Goal: Navigation & Orientation: Find specific page/section

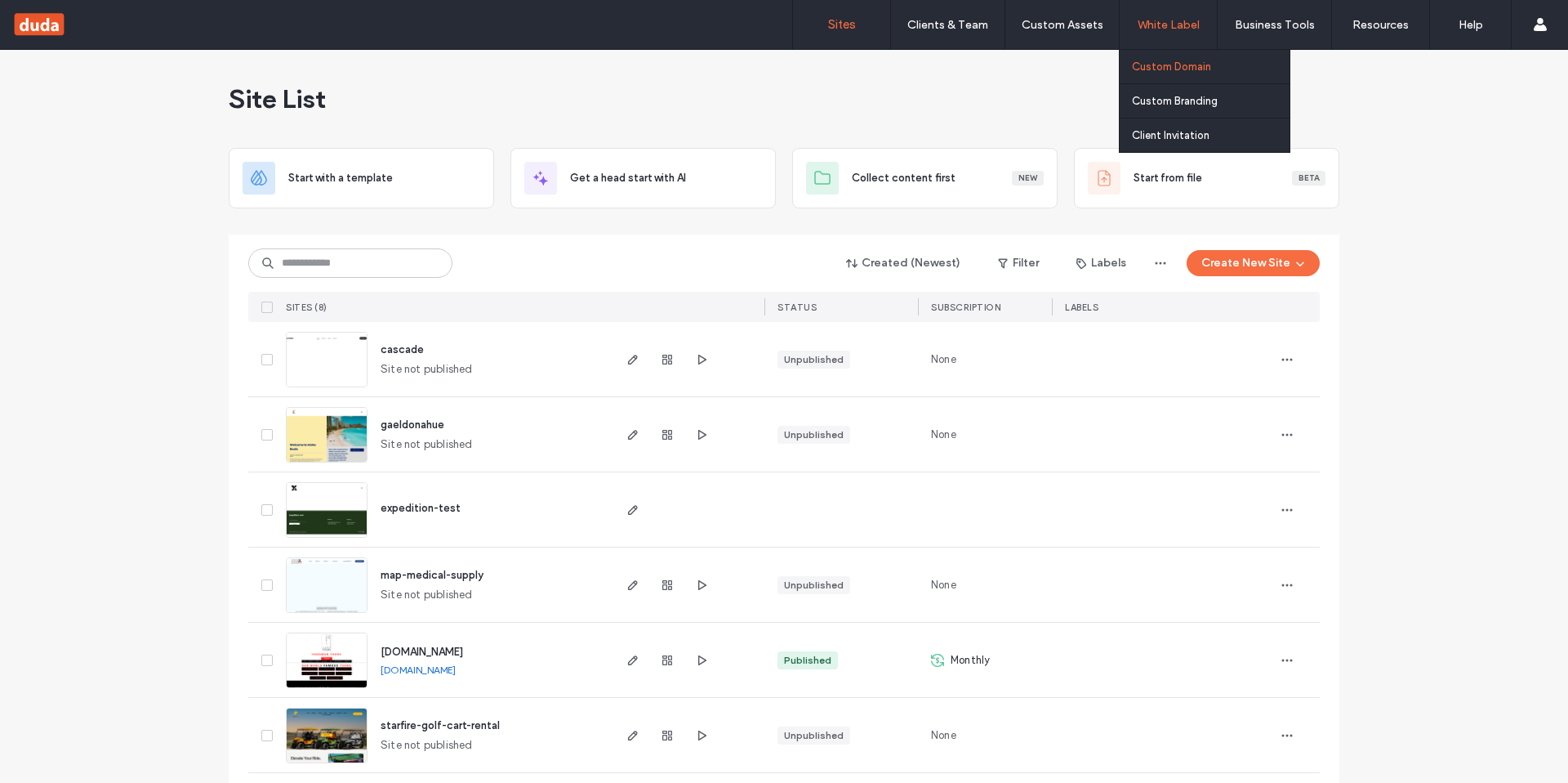
click at [1162, 68] on label "Custom Domain" at bounding box center [1171, 66] width 79 height 12
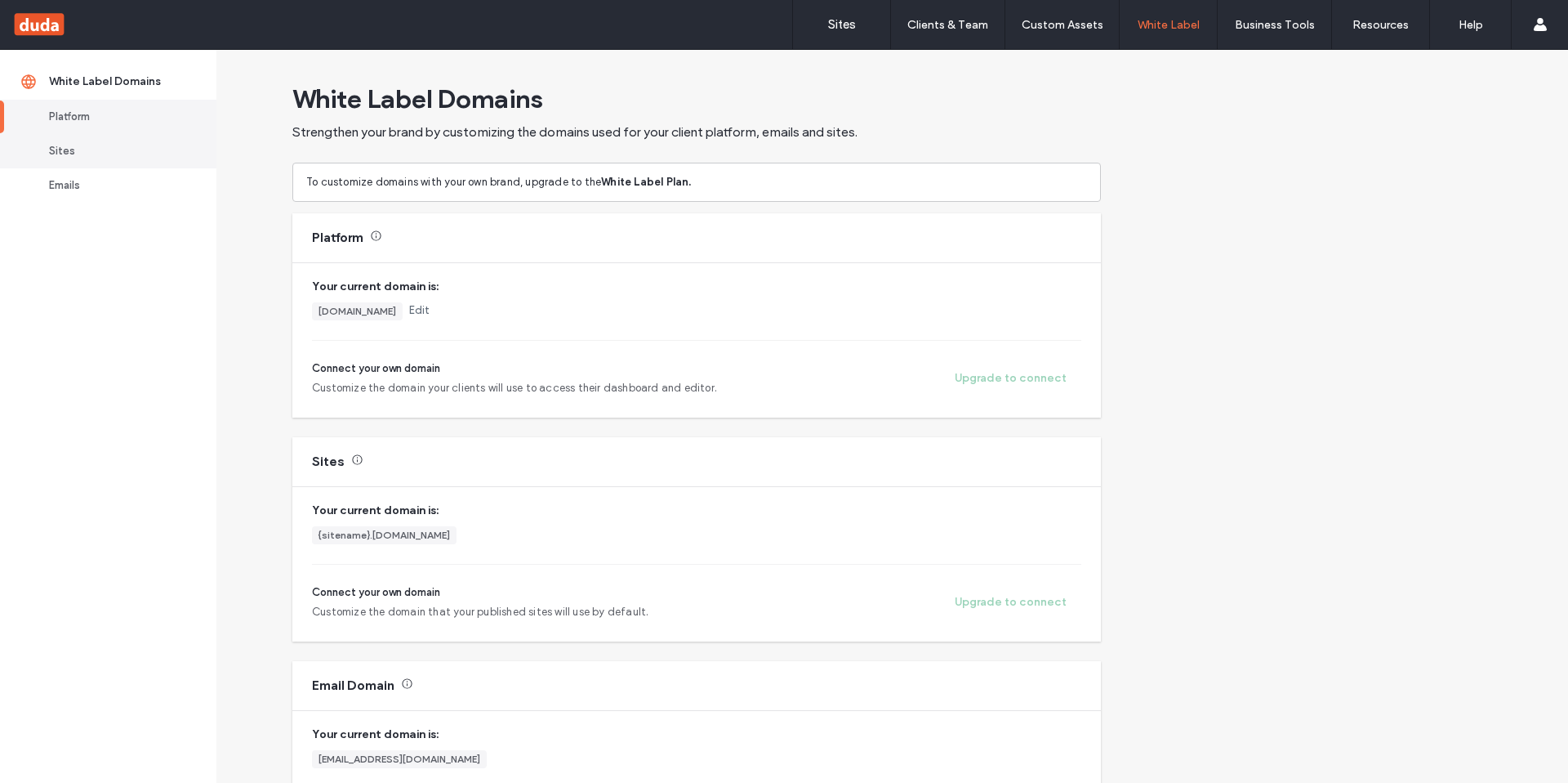
click at [82, 152] on div "Sites" at bounding box center [116, 151] width 134 height 16
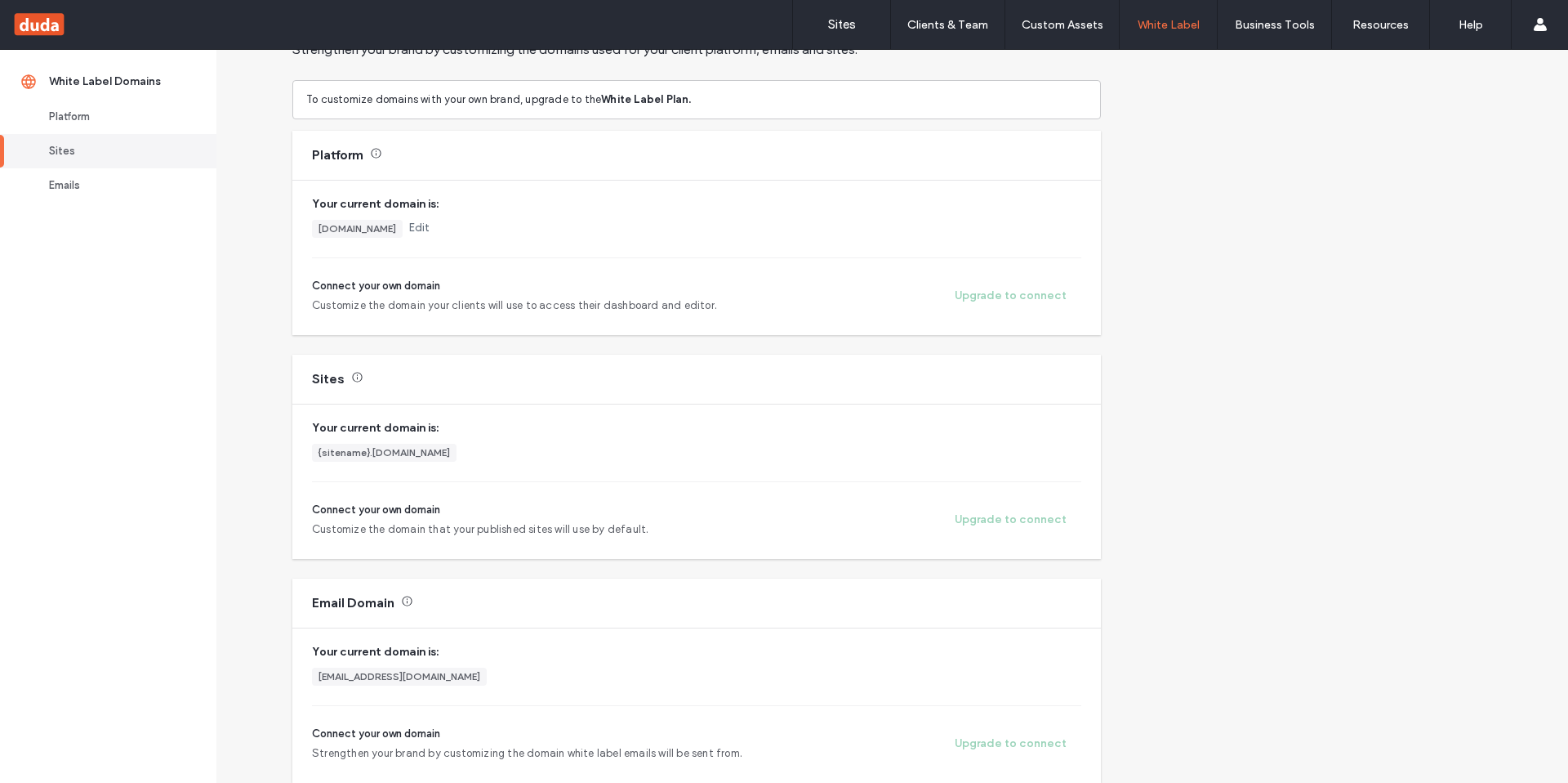
scroll to position [184, 0]
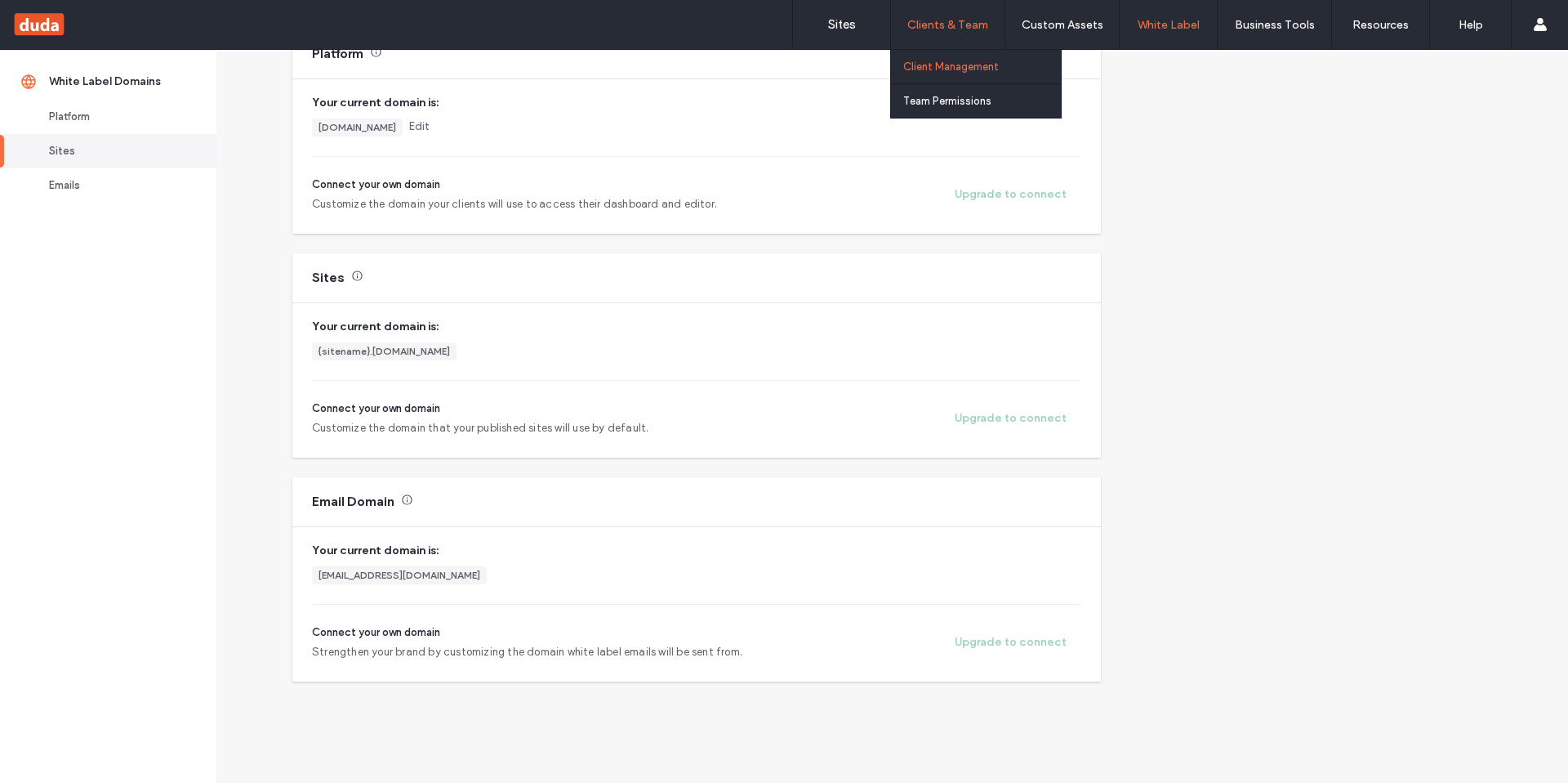
click at [942, 70] on label "Client Management" at bounding box center [951, 66] width 96 height 12
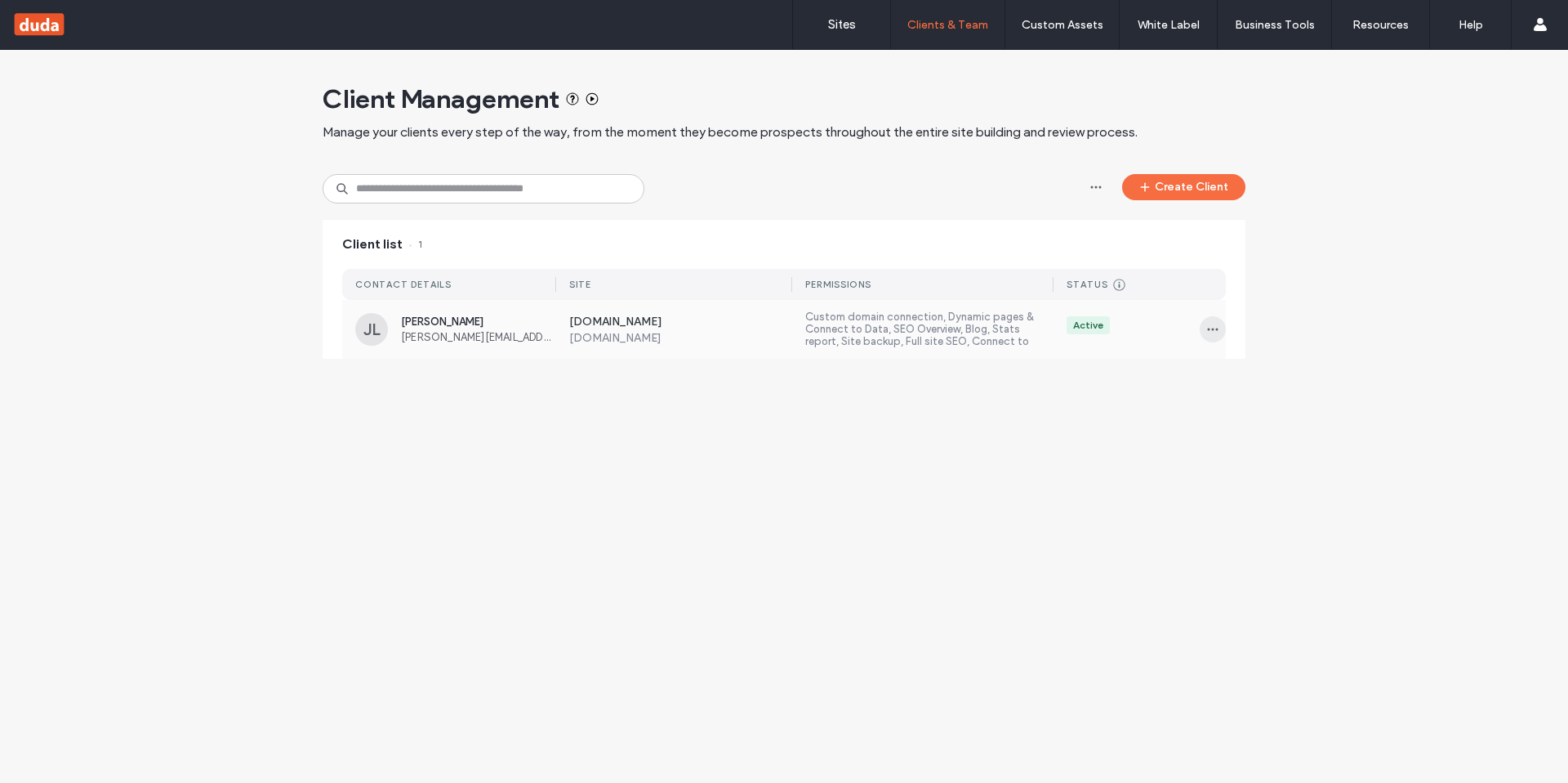
click at [1215, 327] on icon "button" at bounding box center [1212, 329] width 13 height 13
click at [1303, 300] on div "Client Management Manage your clients every step of the way, from the moment th…" at bounding box center [784, 213] width 1568 height 326
click at [59, 25] on div at bounding box center [104, 24] width 185 height 26
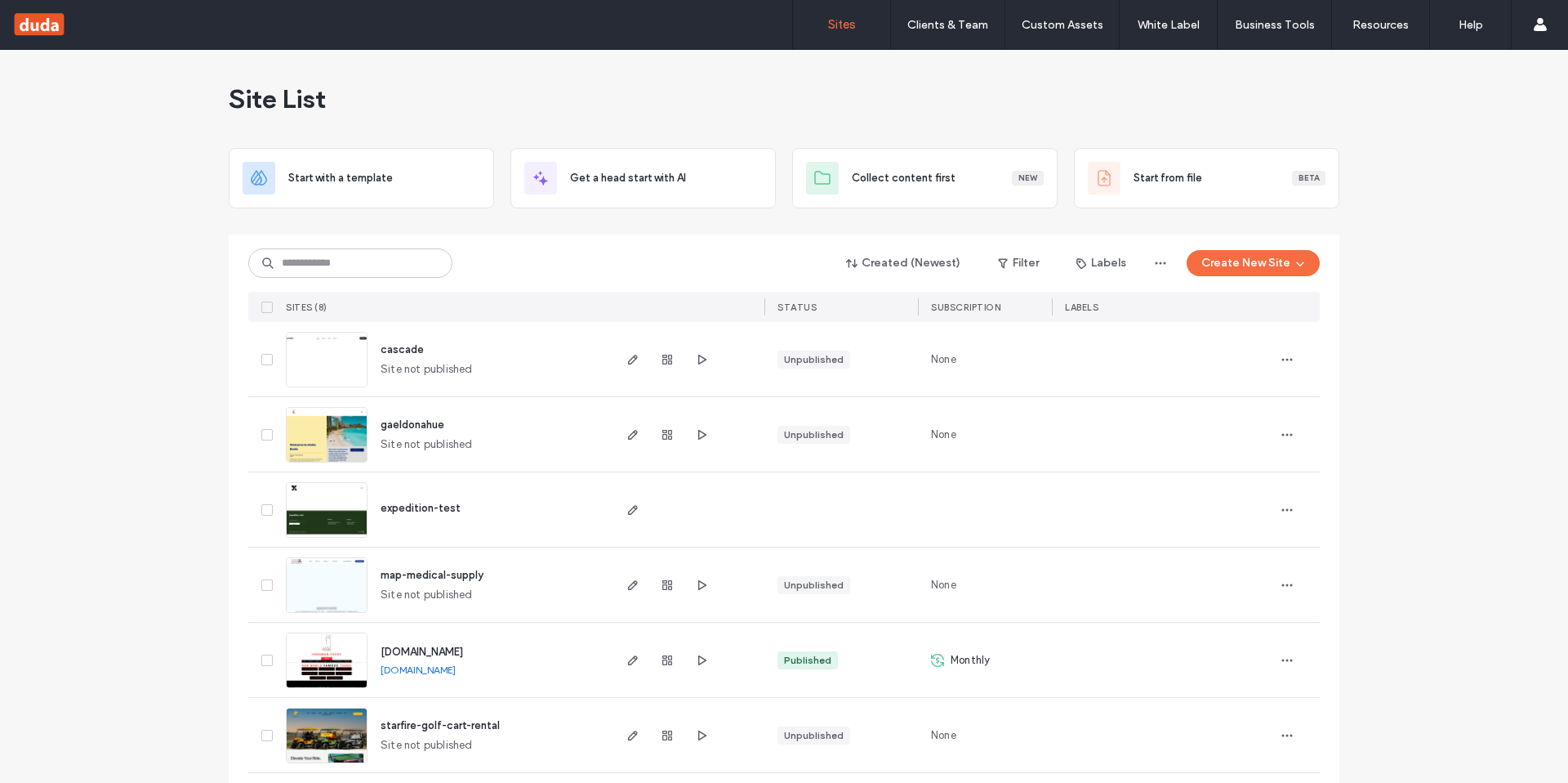
scroll to position [160, 0]
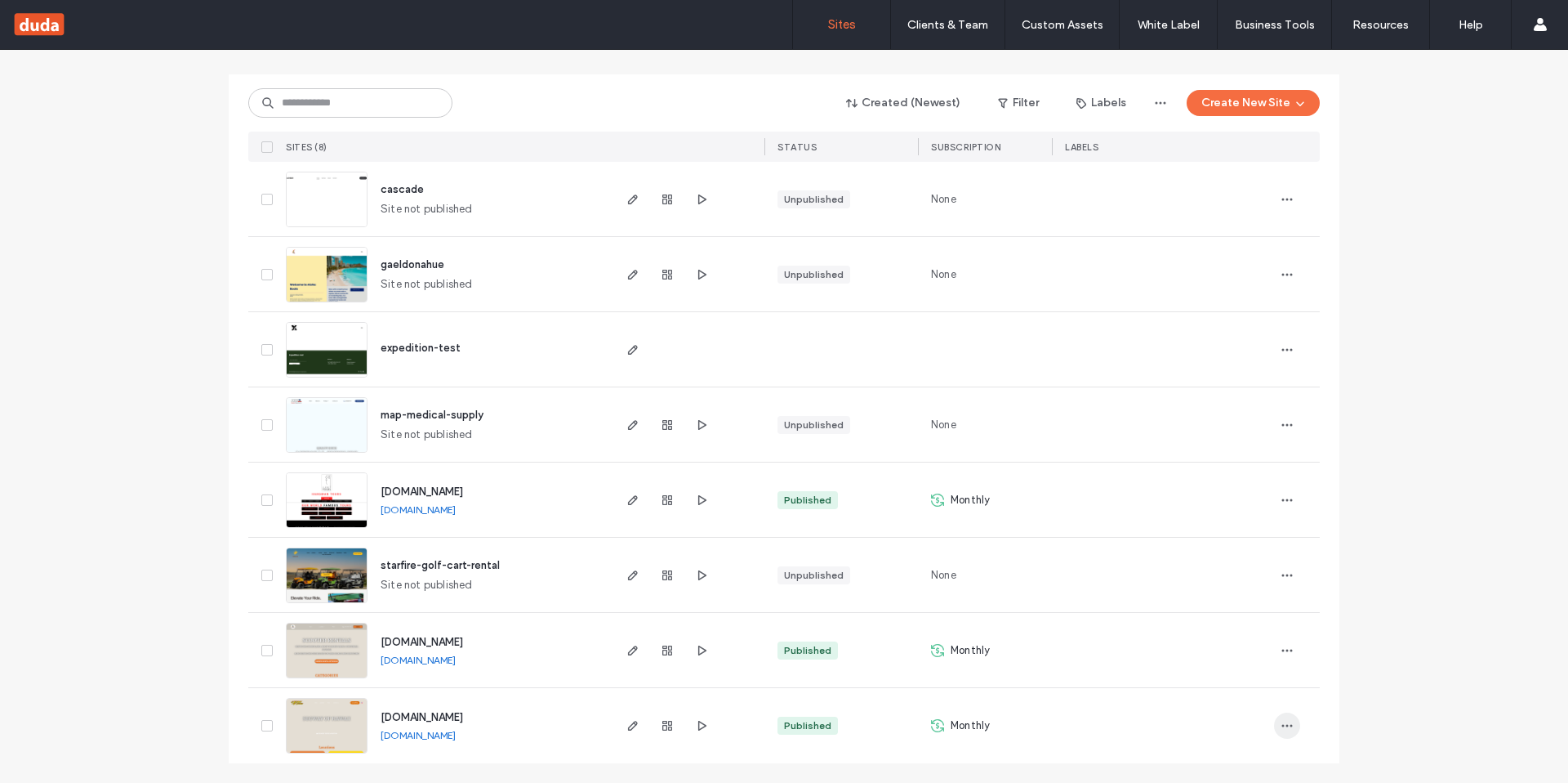
click at [1287, 728] on icon "button" at bounding box center [1287, 726] width 13 height 13
click at [1420, 605] on div "Site List Start with a template Get a head start with AI Collect content first …" at bounding box center [784, 336] width 1568 height 893
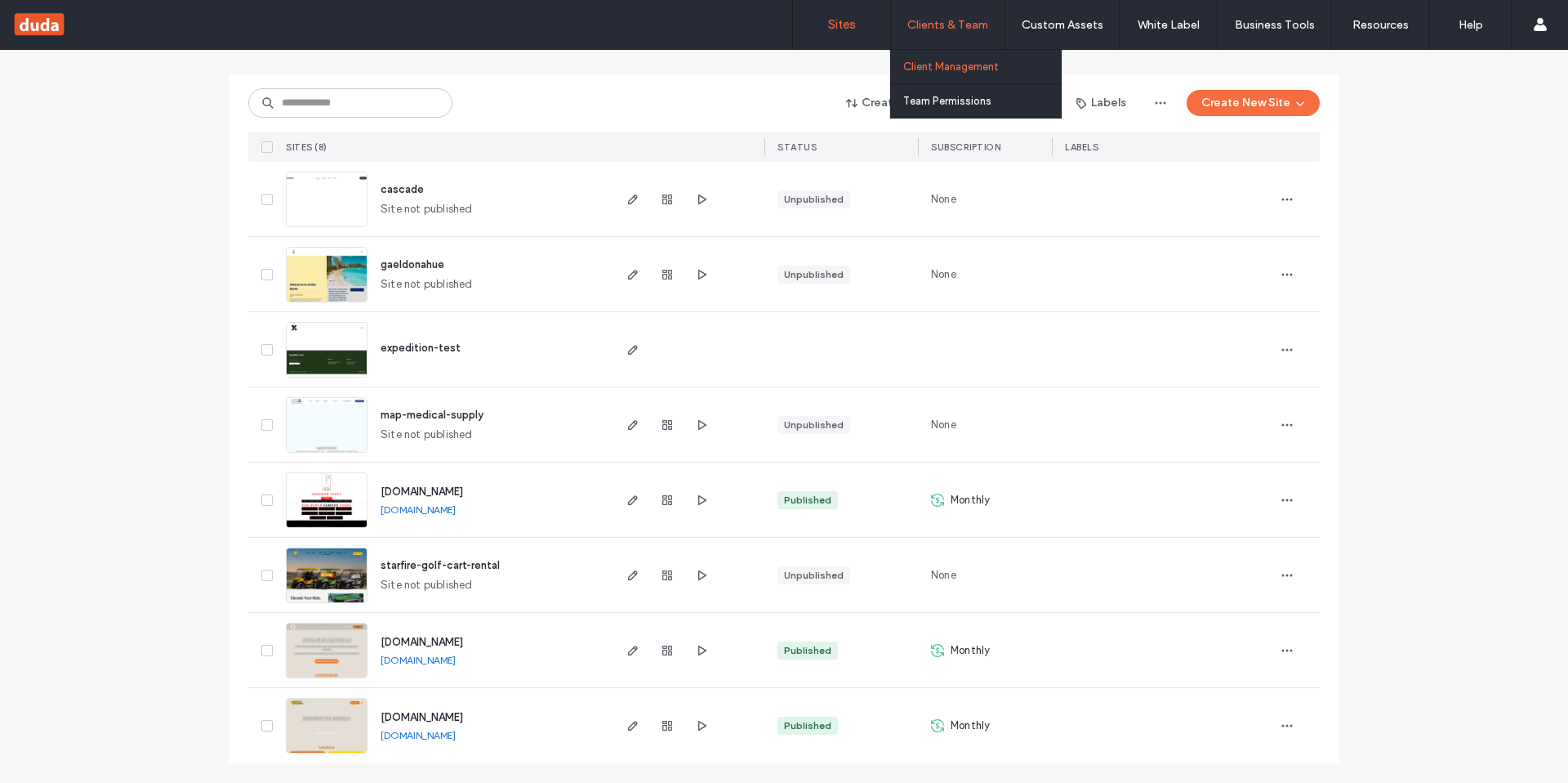
click at [965, 72] on link "Client Management" at bounding box center [982, 67] width 158 height 34
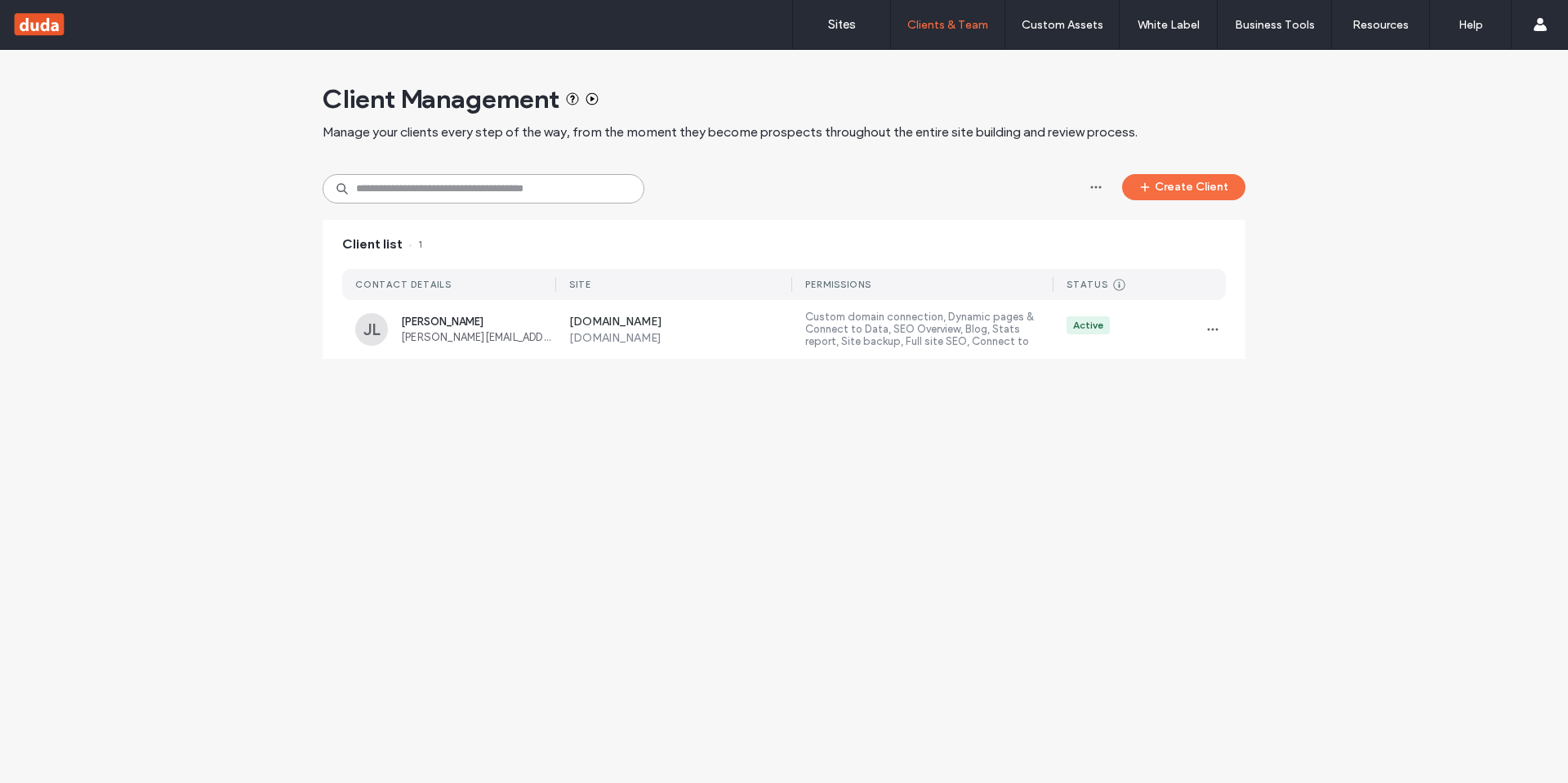
click at [462, 188] on input at bounding box center [483, 188] width 322 height 29
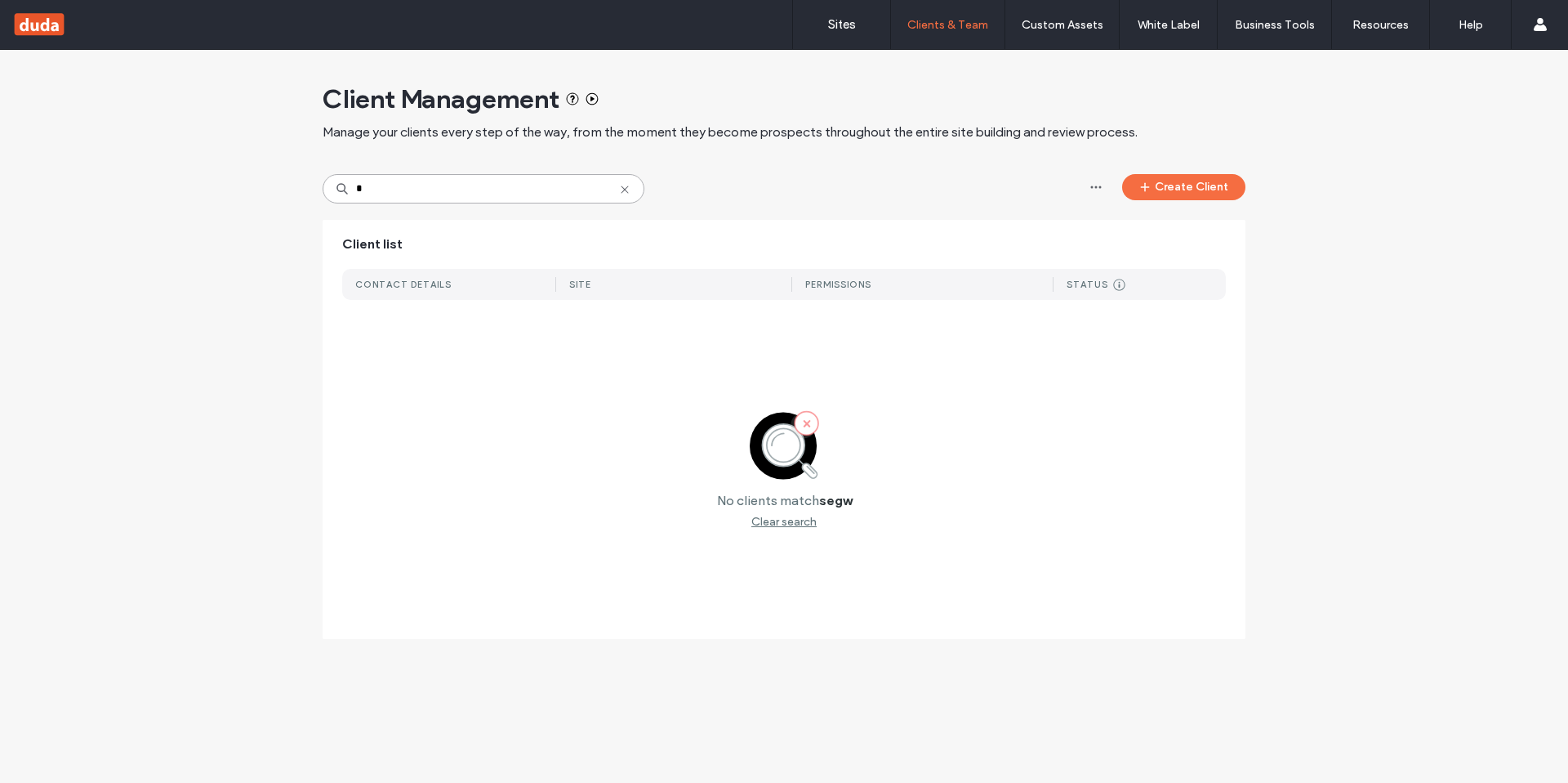
type input "*"
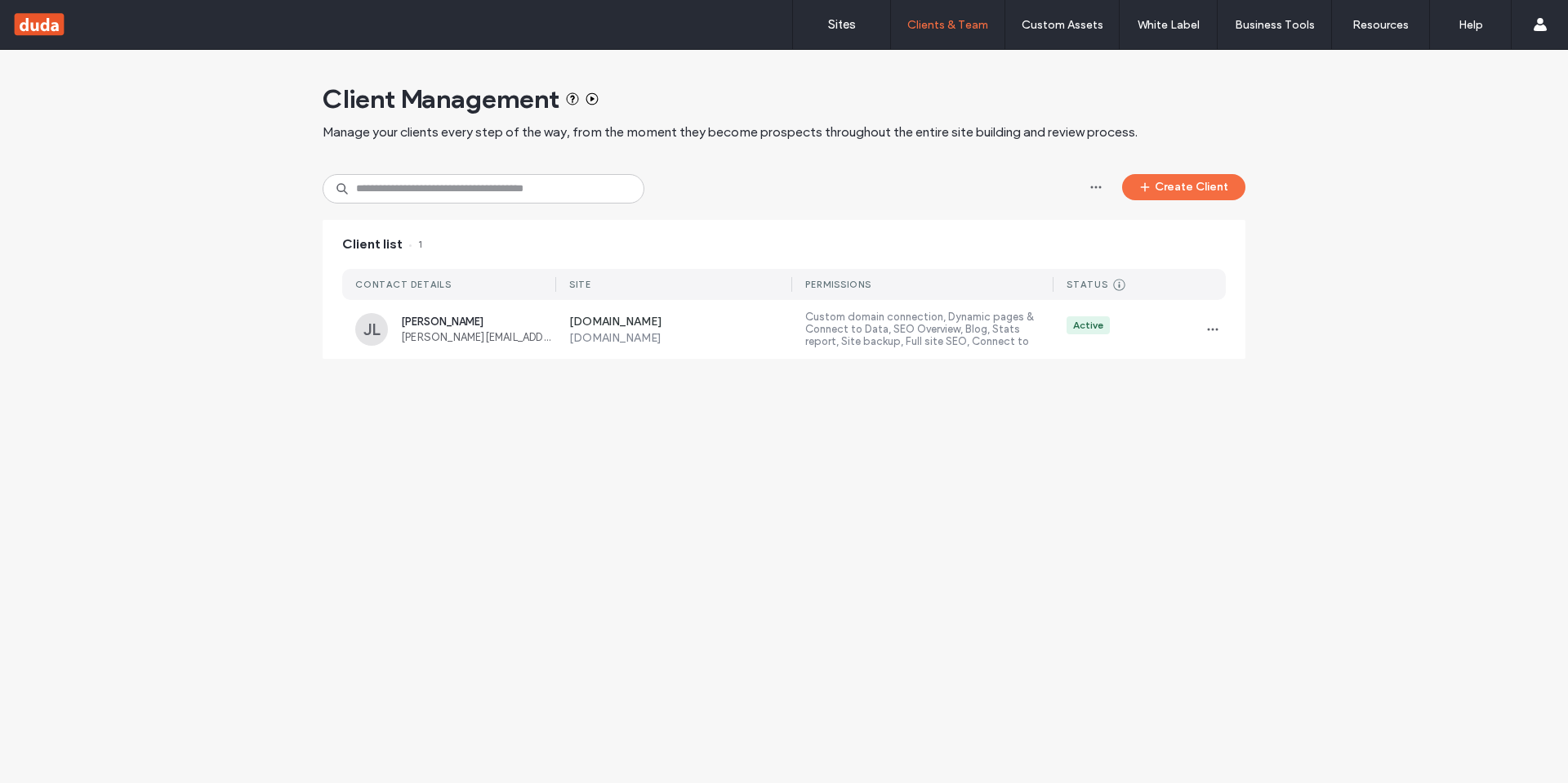
click at [180, 306] on div "Client Management Manage your clients every step of the way, from the moment th…" at bounding box center [784, 213] width 1568 height 326
click at [1367, 241] on div "Client Management Manage your clients every step of the way, from the moment th…" at bounding box center [784, 213] width 1568 height 326
click at [42, 21] on div at bounding box center [104, 24] width 185 height 26
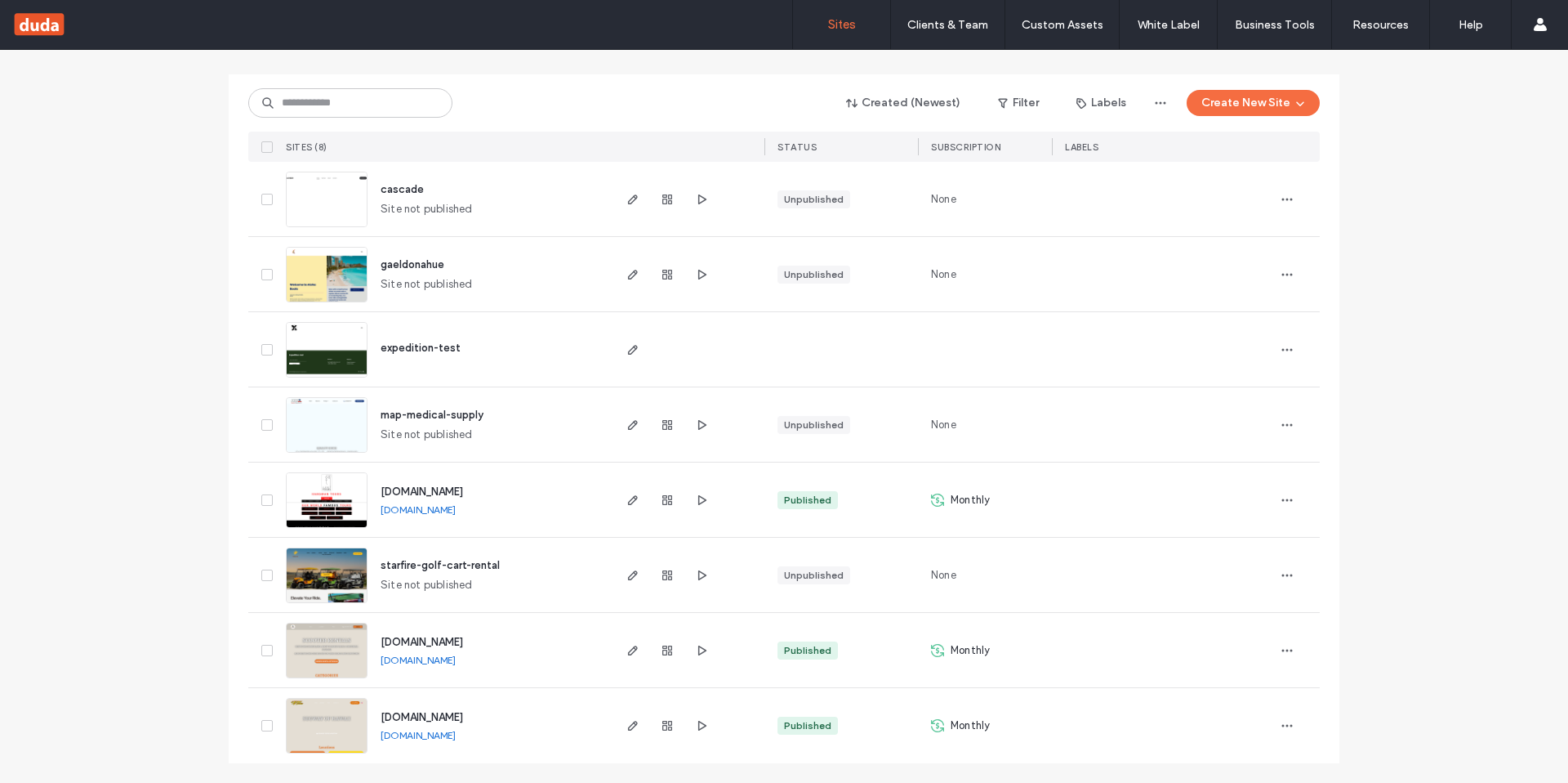
click at [430, 663] on link "[DOMAIN_NAME]" at bounding box center [419, 660] width 75 height 12
